Goal: Register for event/course

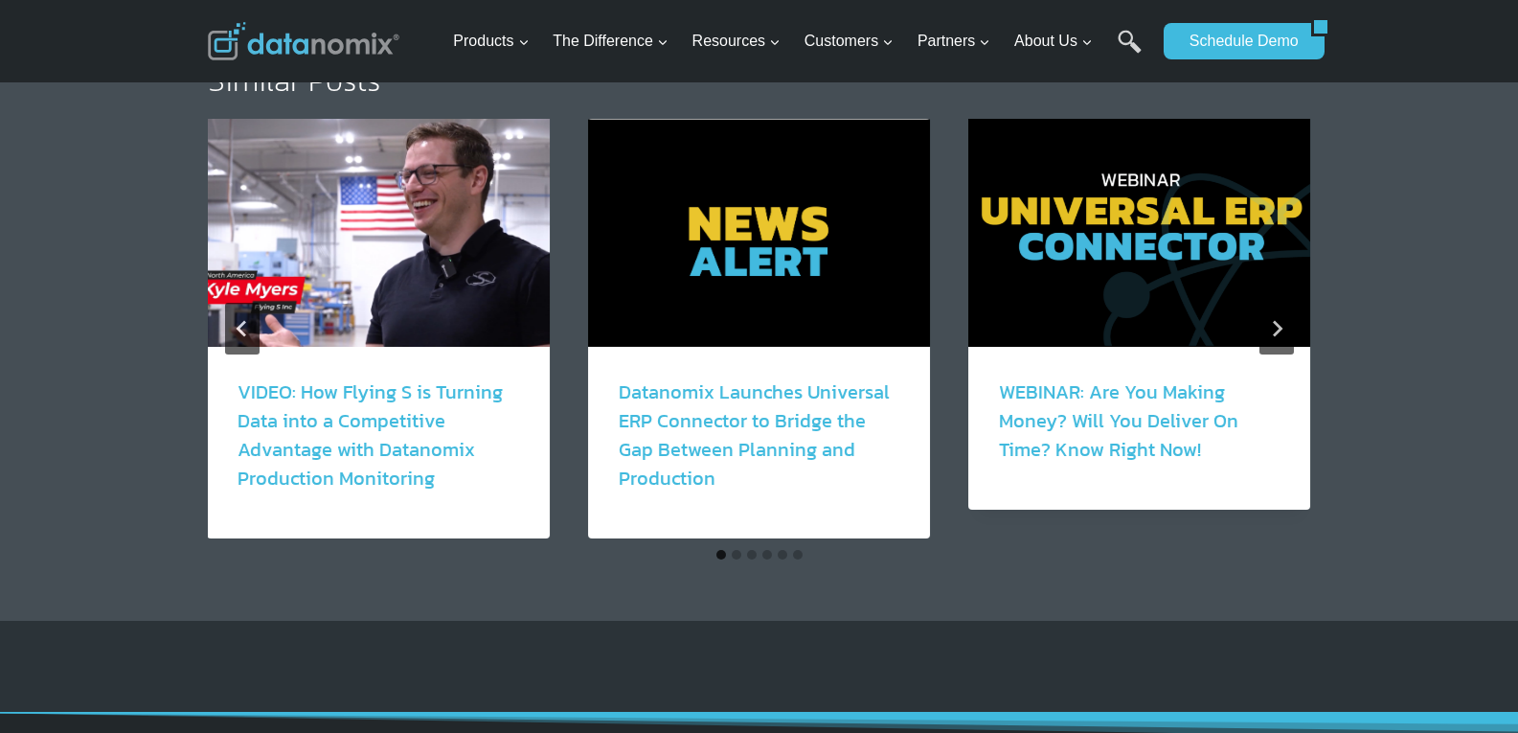
scroll to position [3575, 0]
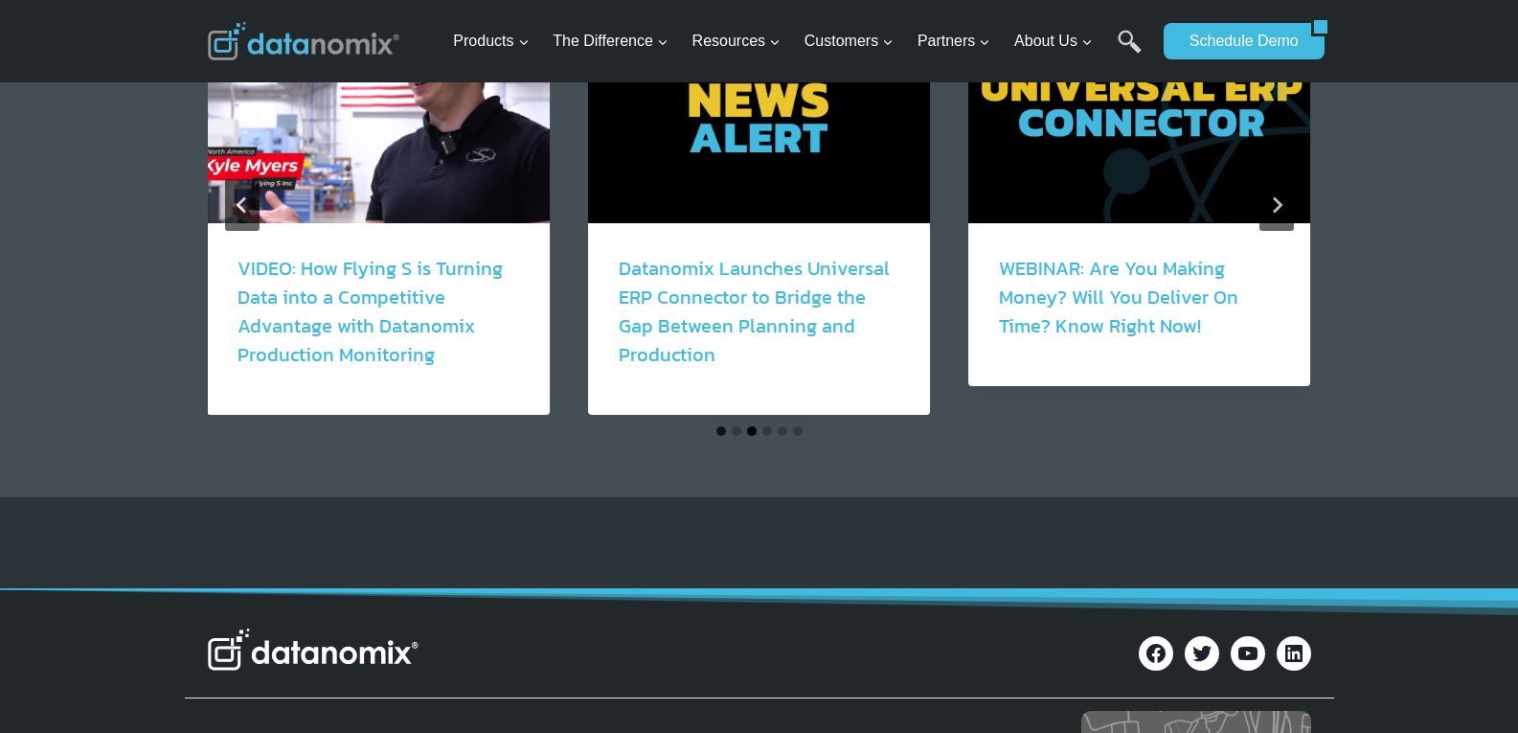
click at [753, 426] on button "Go to slide 3" at bounding box center [752, 431] width 10 height 10
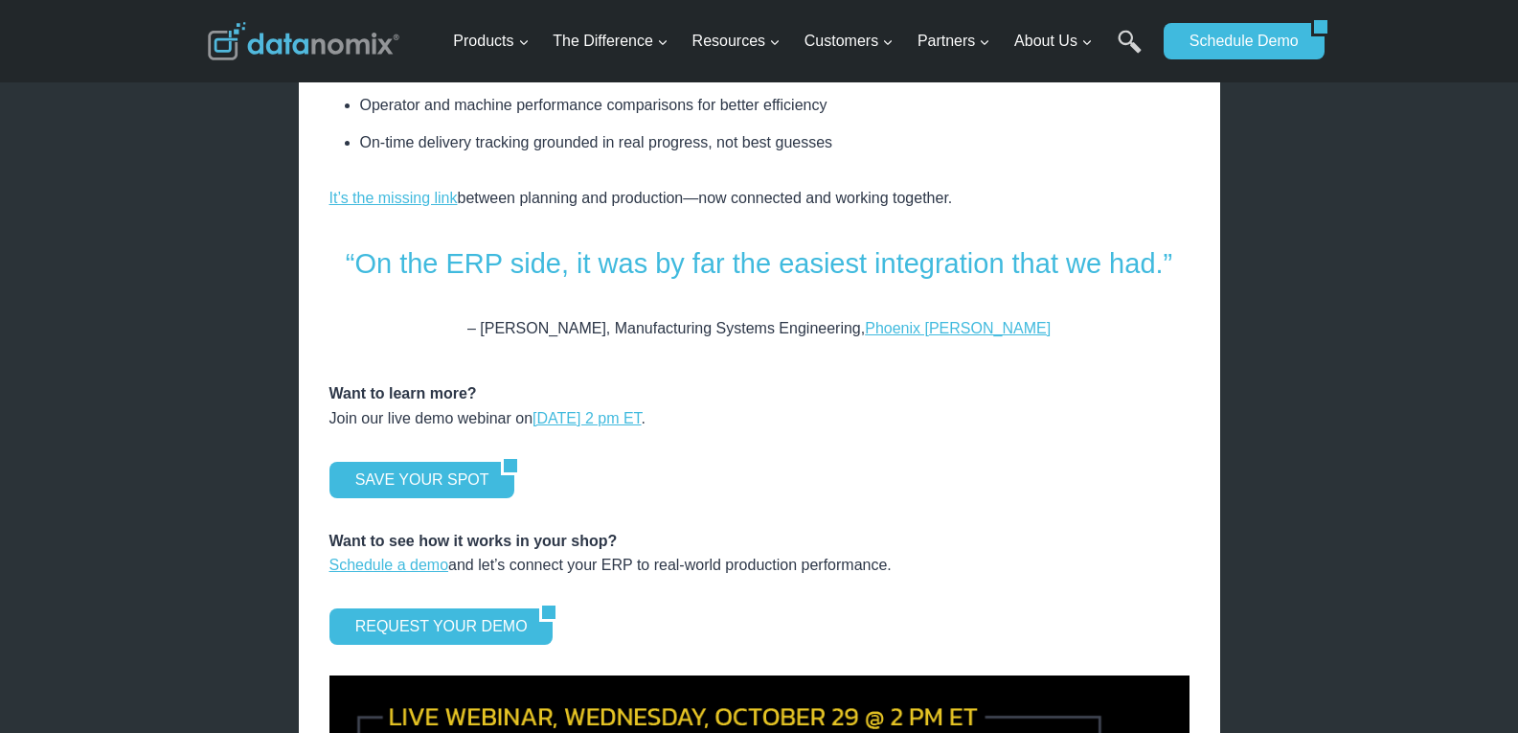
scroll to position [2426, 0]
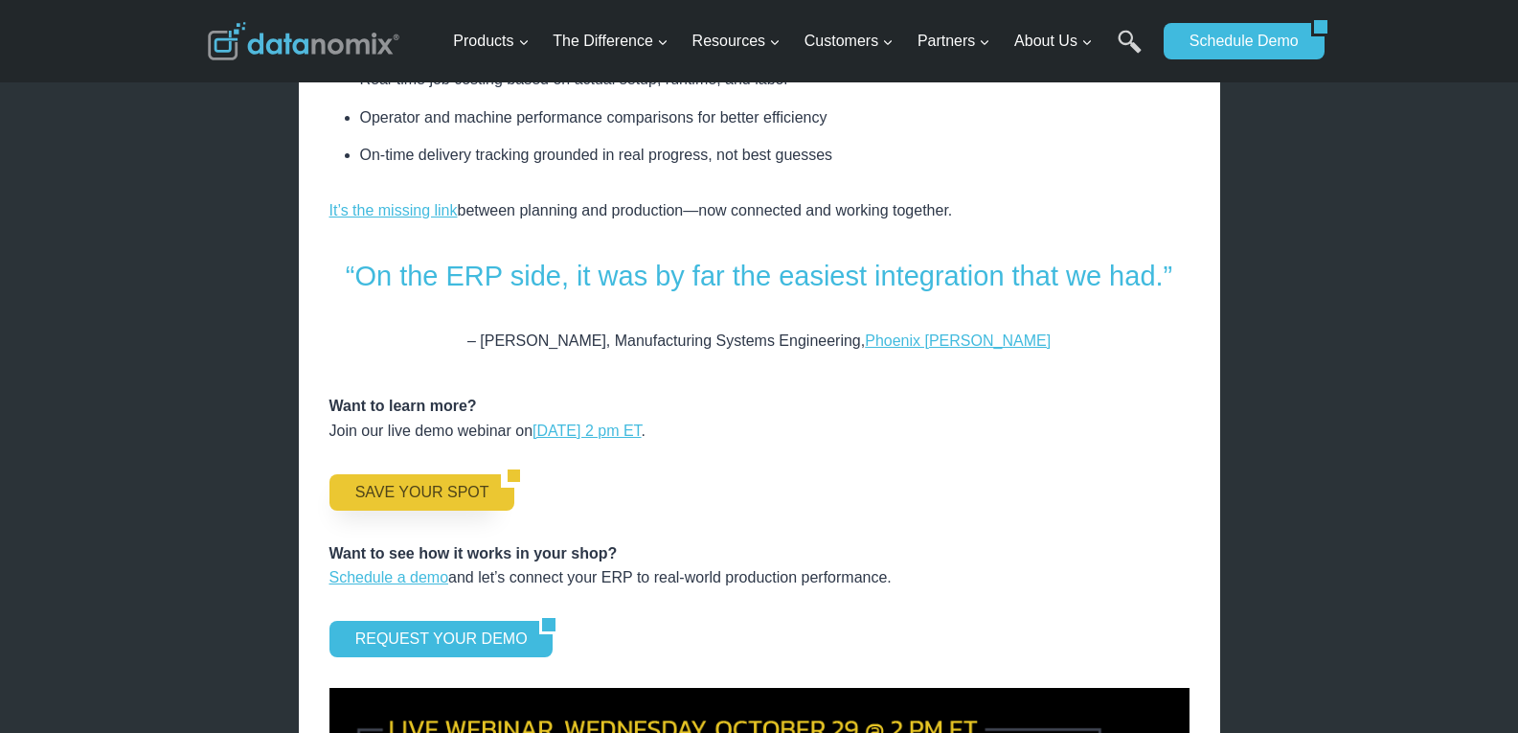
click at [359, 474] on link "SAVE YOUR SPOT" at bounding box center [415, 492] width 172 height 36
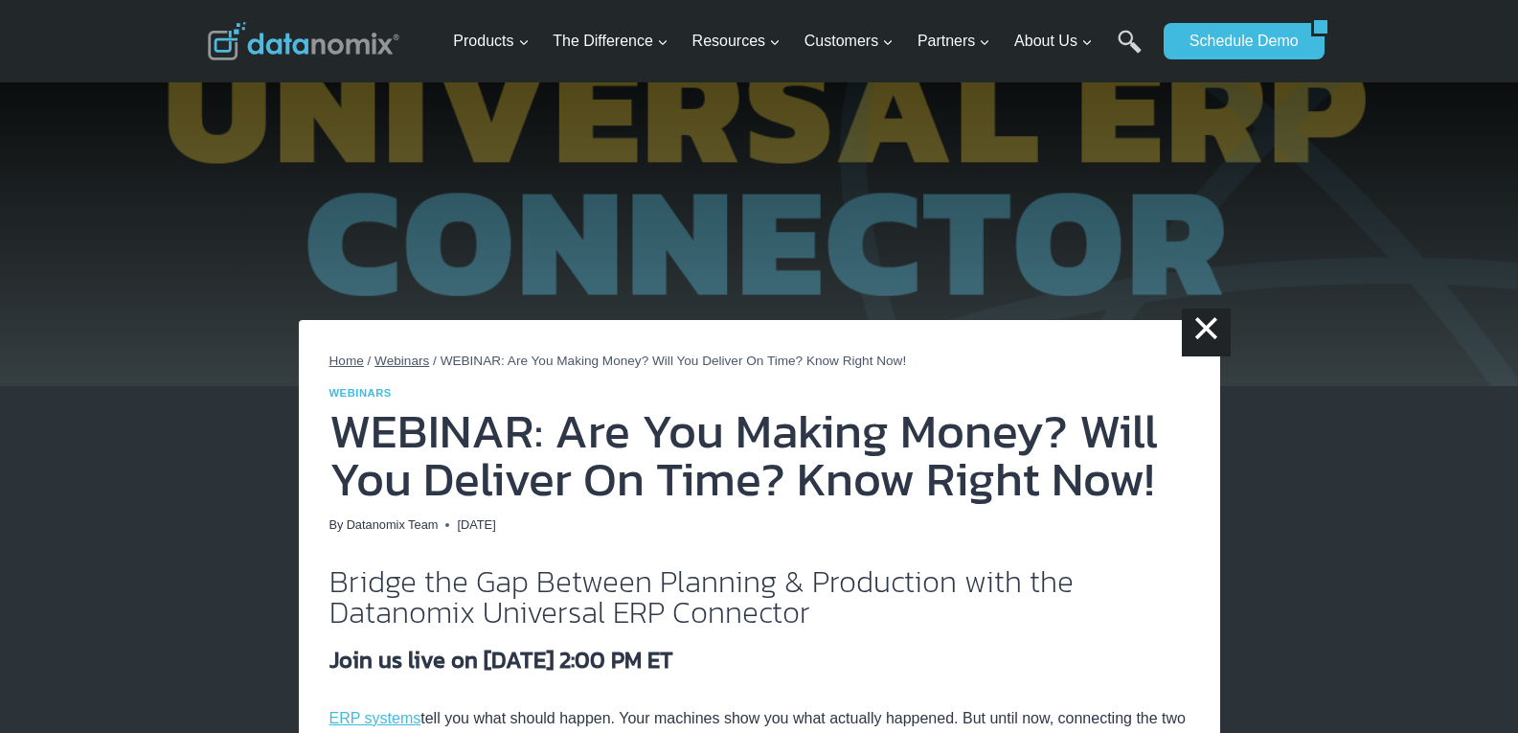
click at [385, 356] on span "Webinars" at bounding box center [401, 360] width 55 height 14
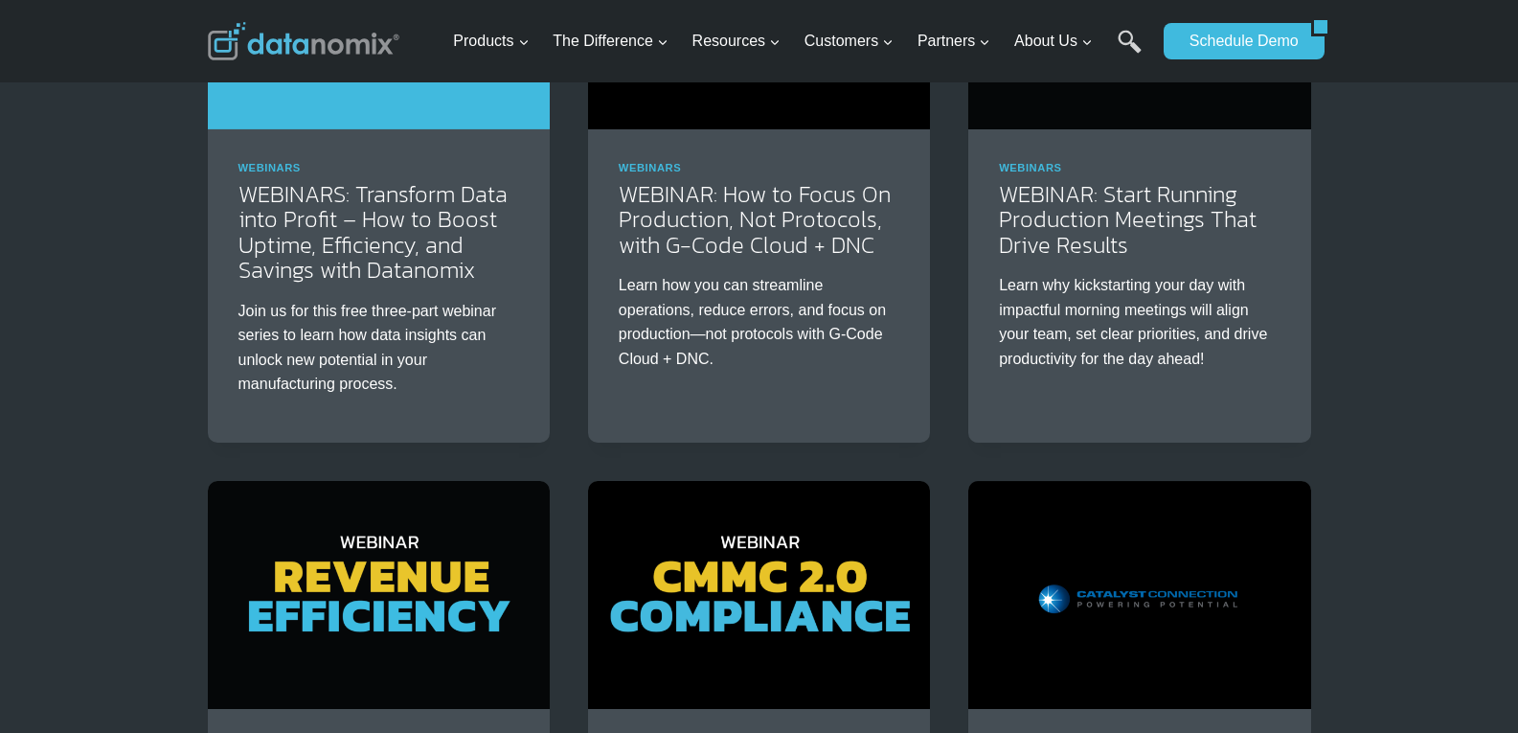
scroll to position [1085, 0]
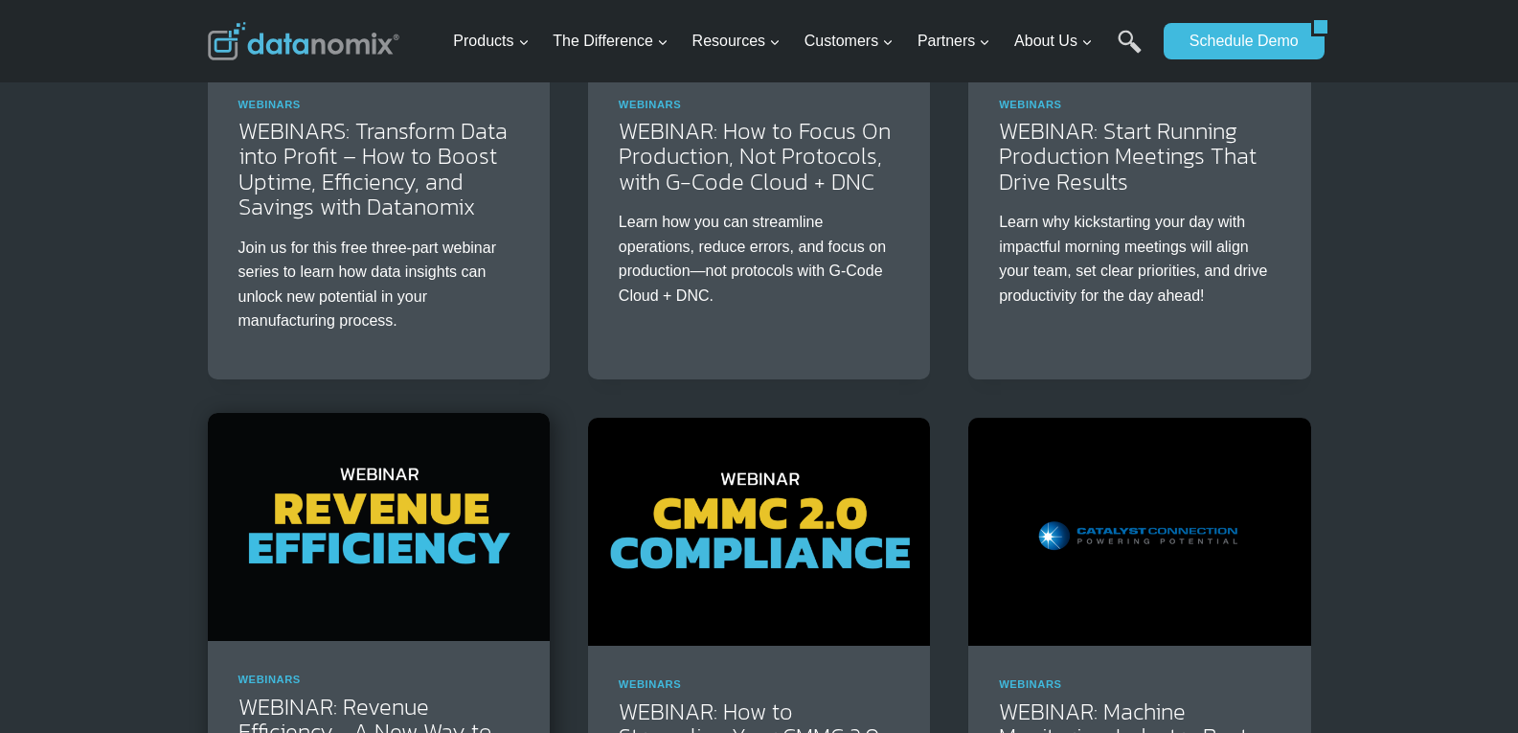
click at [386, 503] on img at bounding box center [379, 527] width 342 height 228
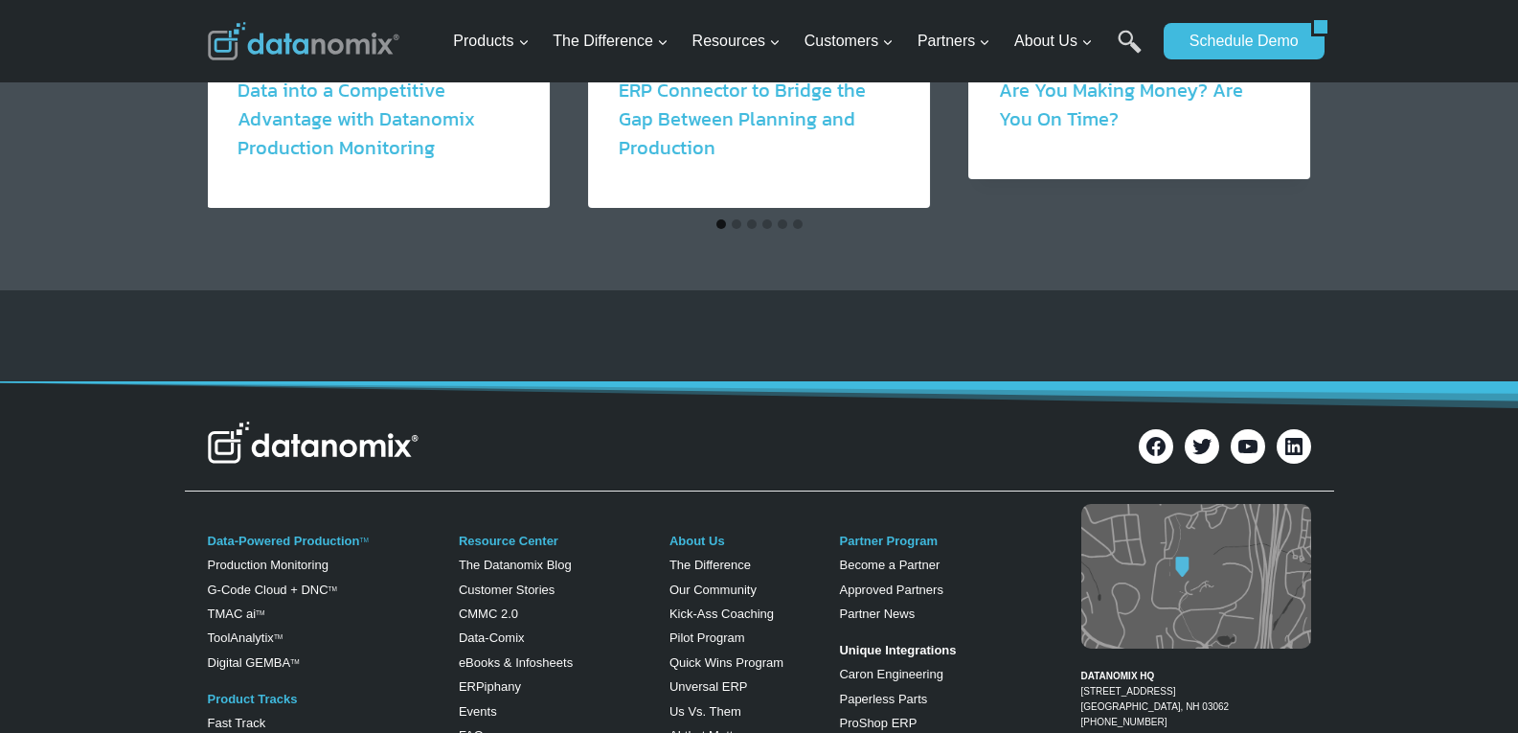
scroll to position [2299, 0]
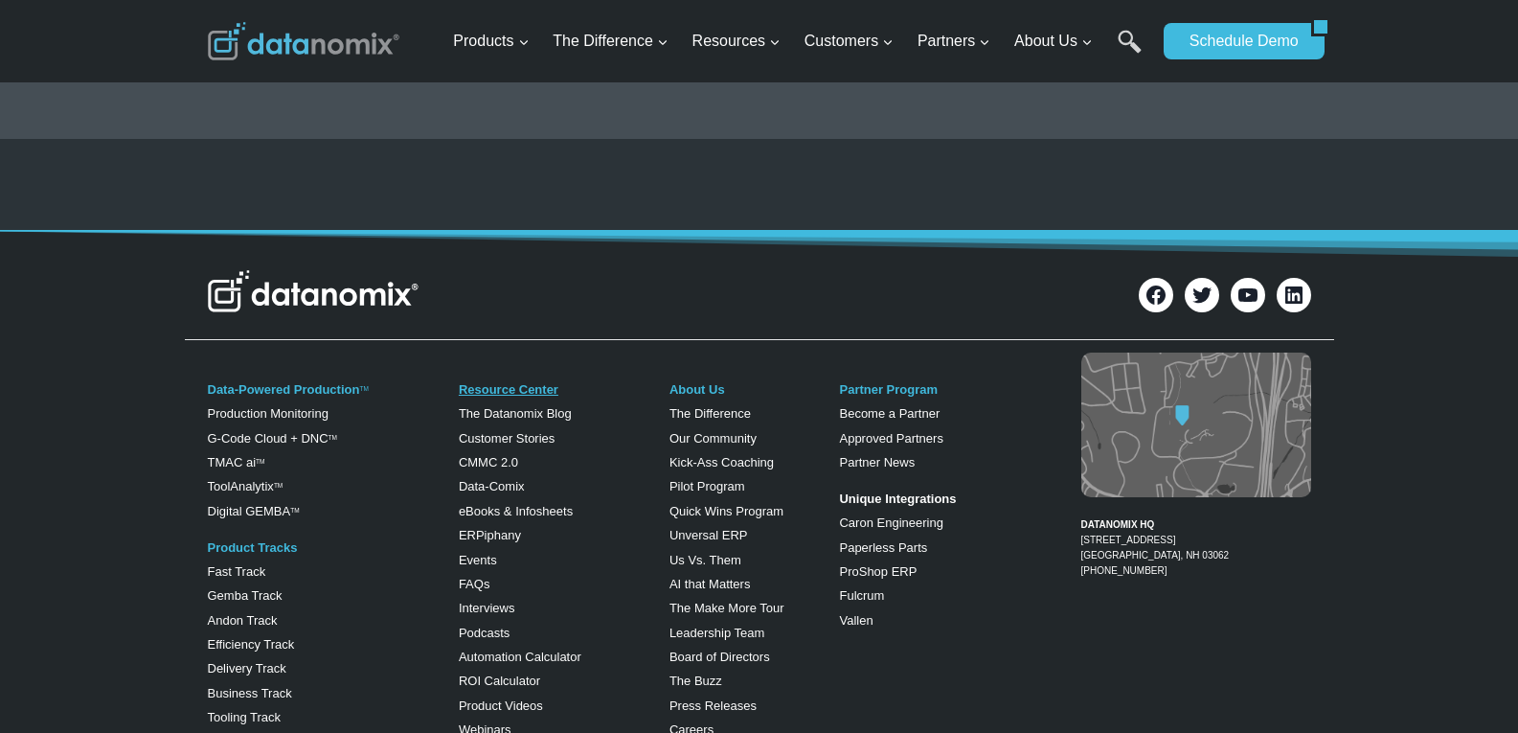
click at [478, 390] on link "Resource Center" at bounding box center [509, 389] width 100 height 14
